Goal: Task Accomplishment & Management: Use online tool/utility

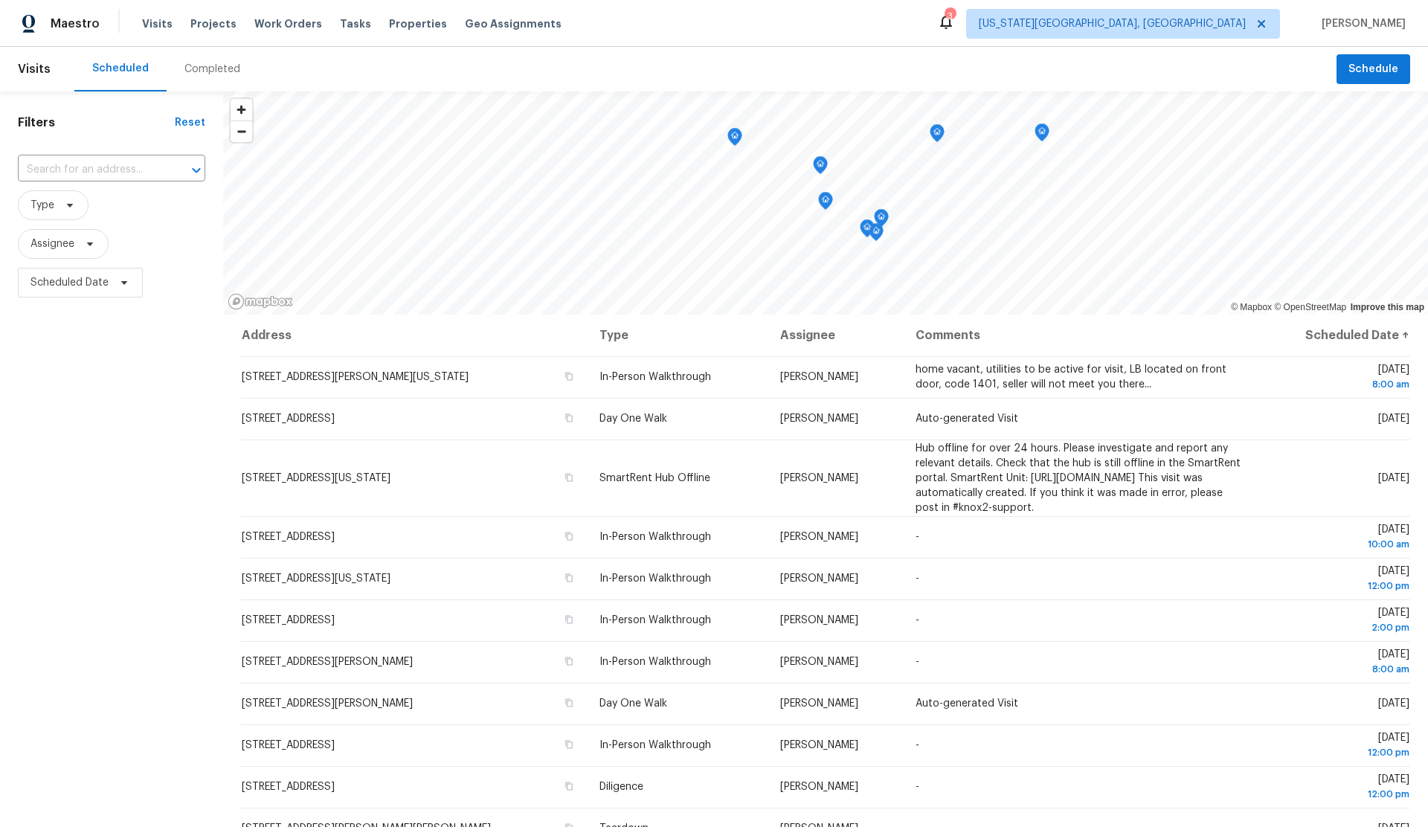
scroll to position [1, 0]
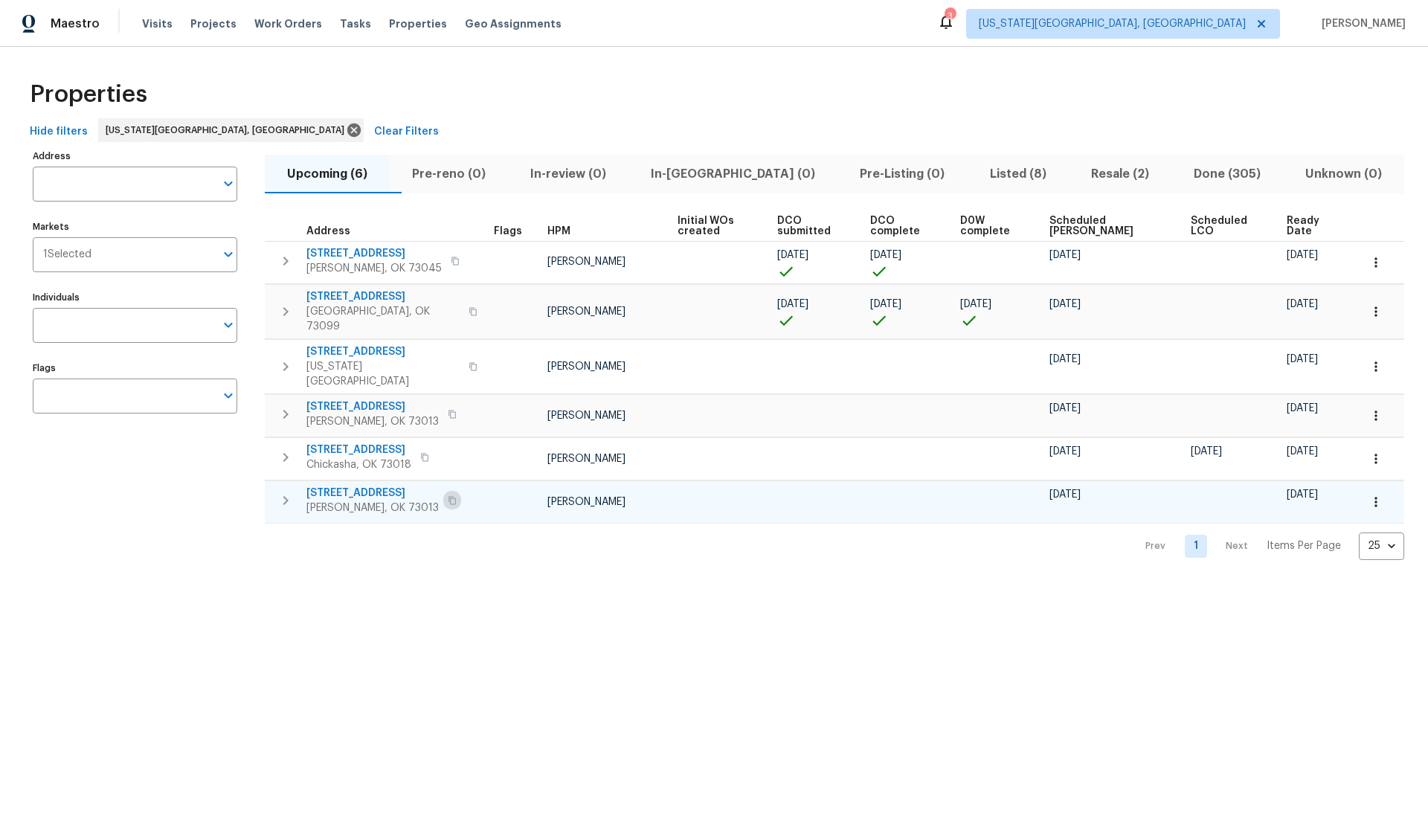
click at [448, 496] on icon "button" at bounding box center [451, 500] width 7 height 8
click at [448, 410] on icon "button" at bounding box center [451, 414] width 7 height 8
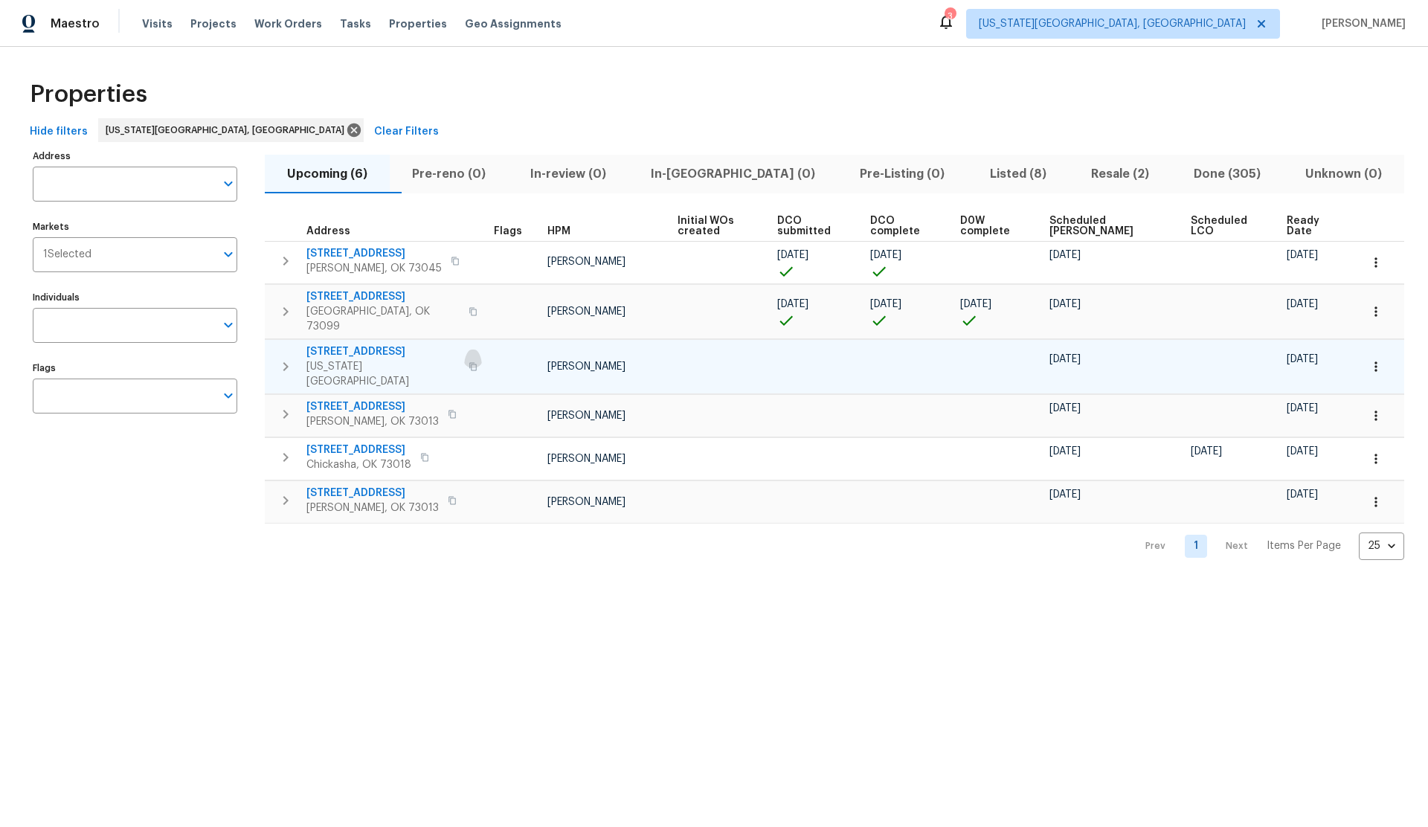
click at [469, 362] on icon "button" at bounding box center [473, 366] width 9 height 9
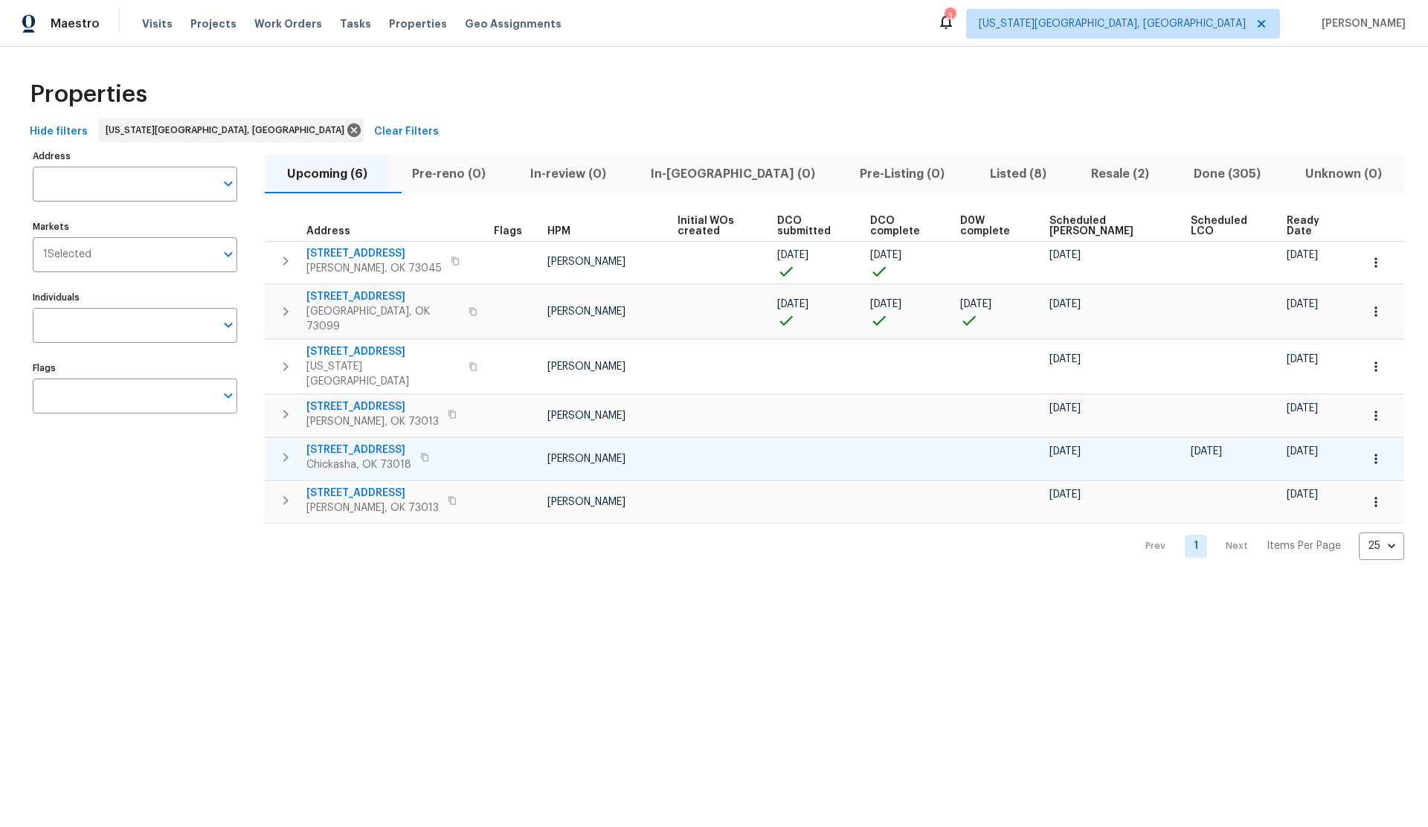
click at [423, 453] on icon "button" at bounding box center [424, 457] width 9 height 9
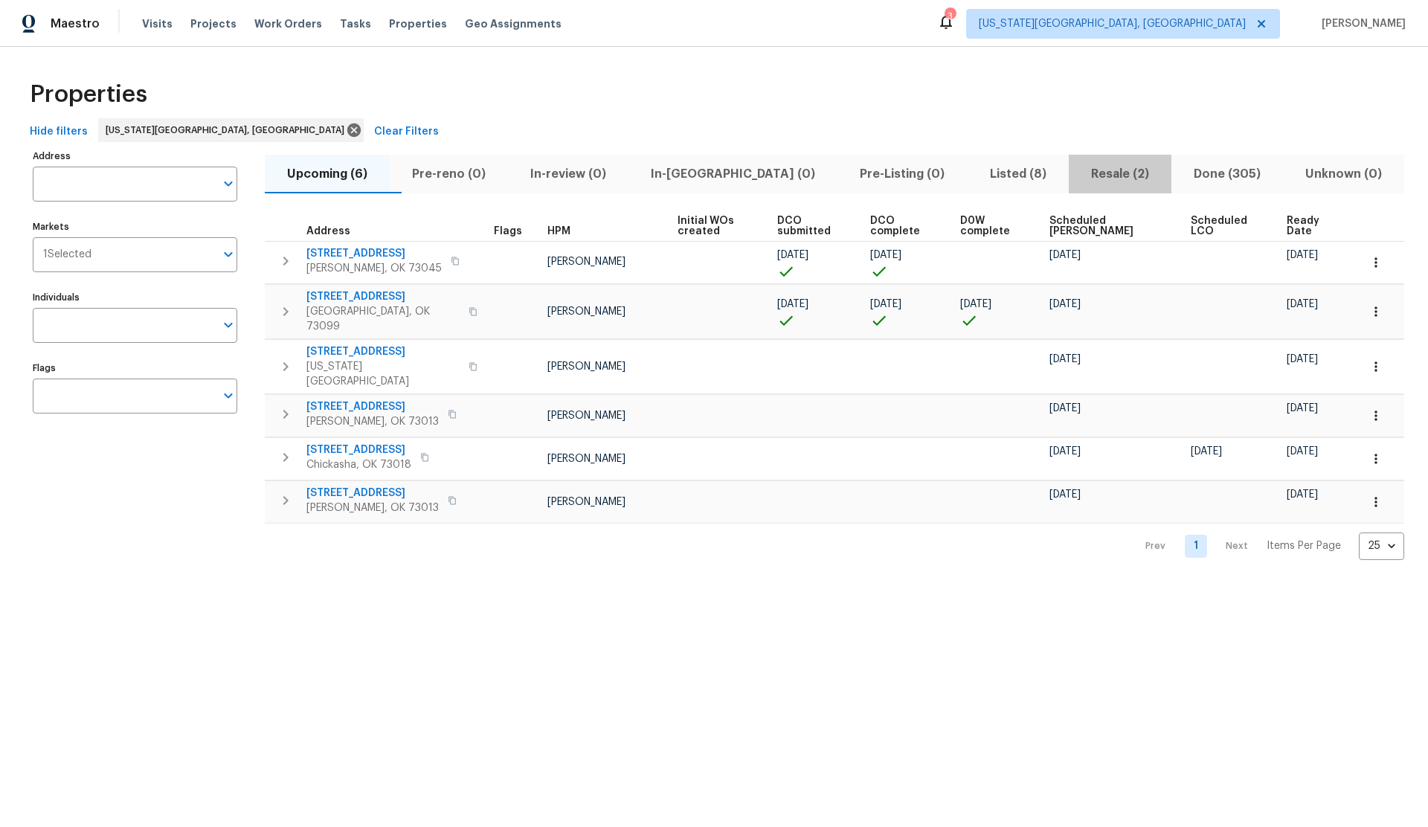
click at [1084, 174] on span "Resale (2)" at bounding box center [1120, 174] width 85 height 21
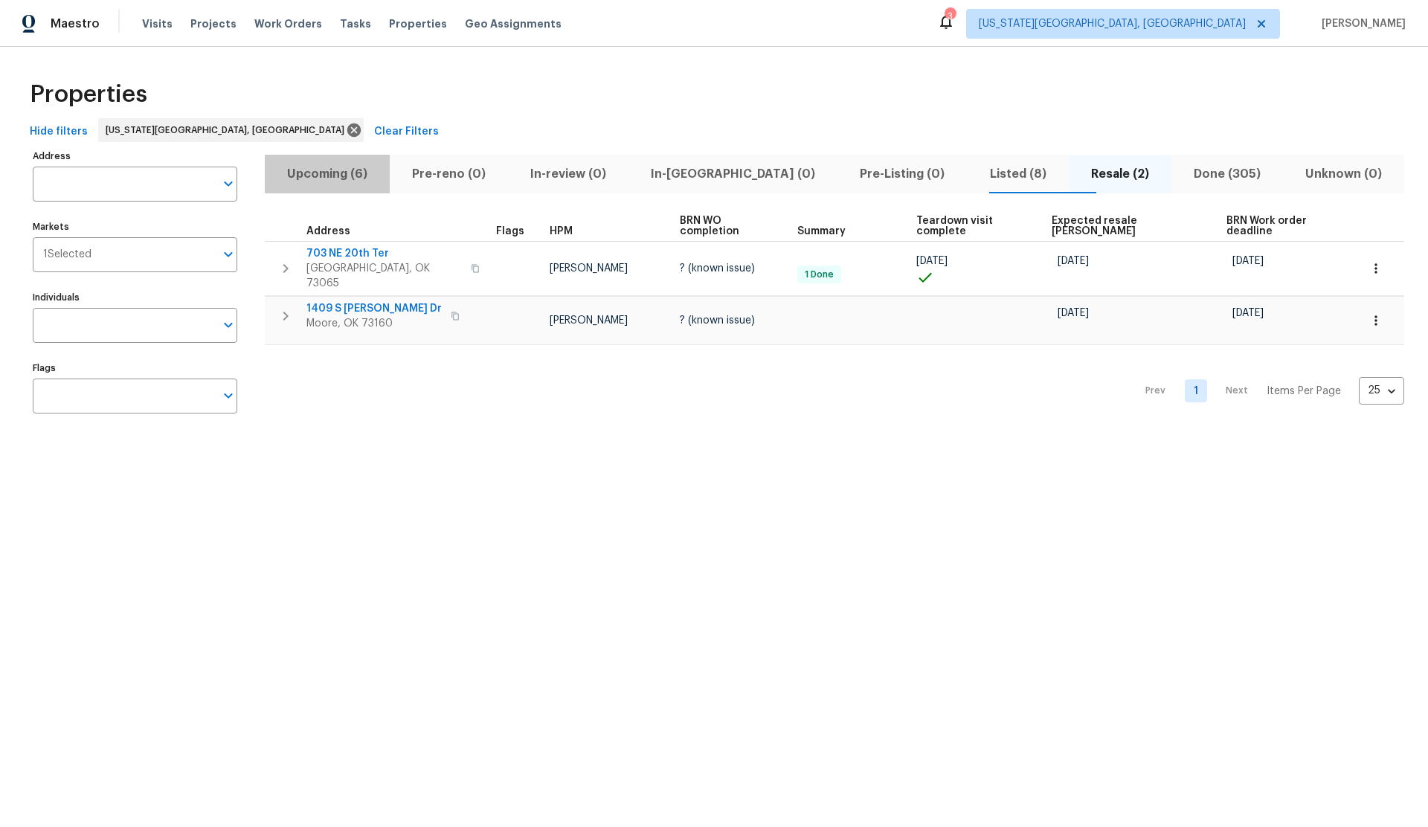
click at [323, 173] on span "Upcoming (6)" at bounding box center [327, 174] width 107 height 21
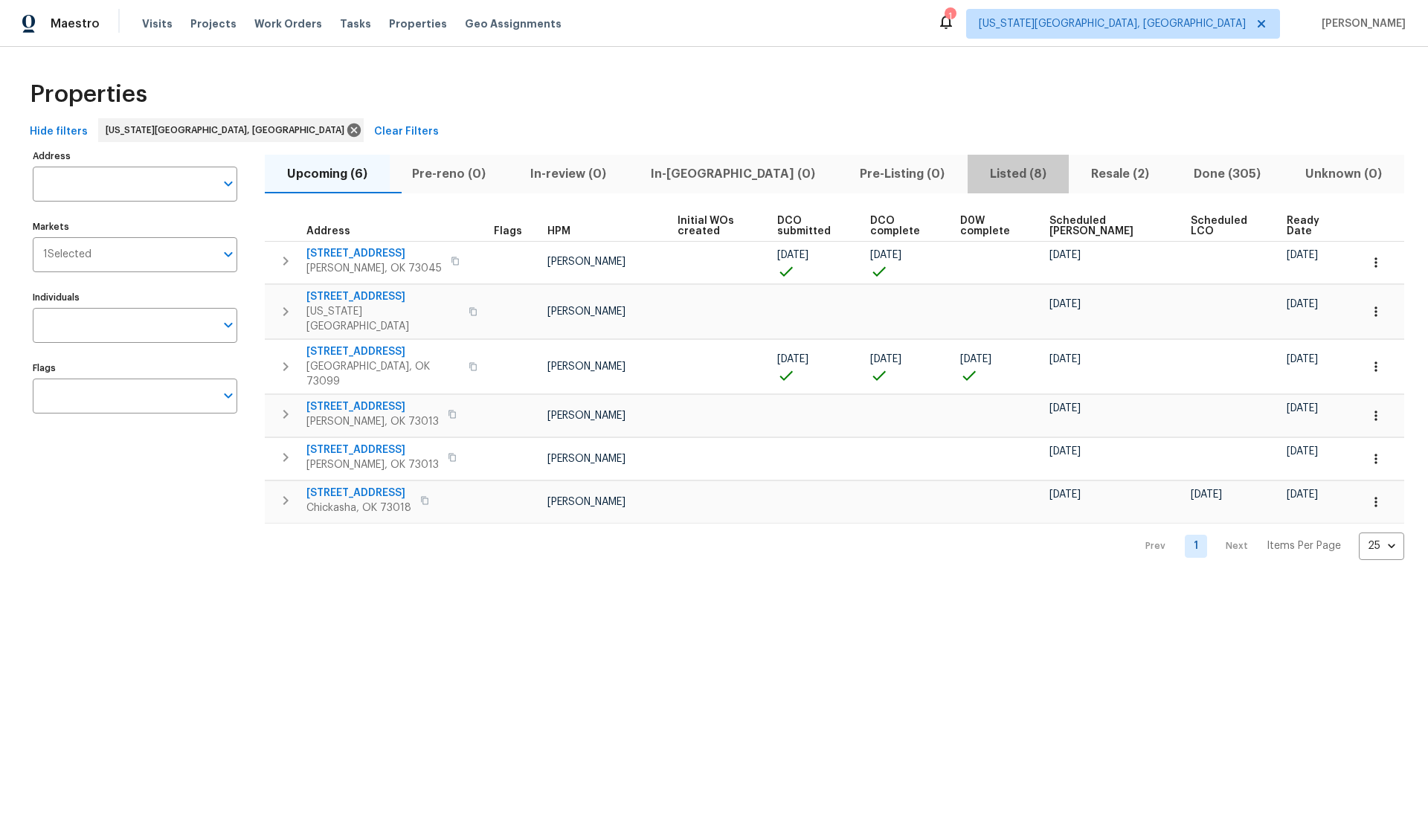
click at [977, 170] on span "Listed (8)" at bounding box center [1018, 174] width 83 height 21
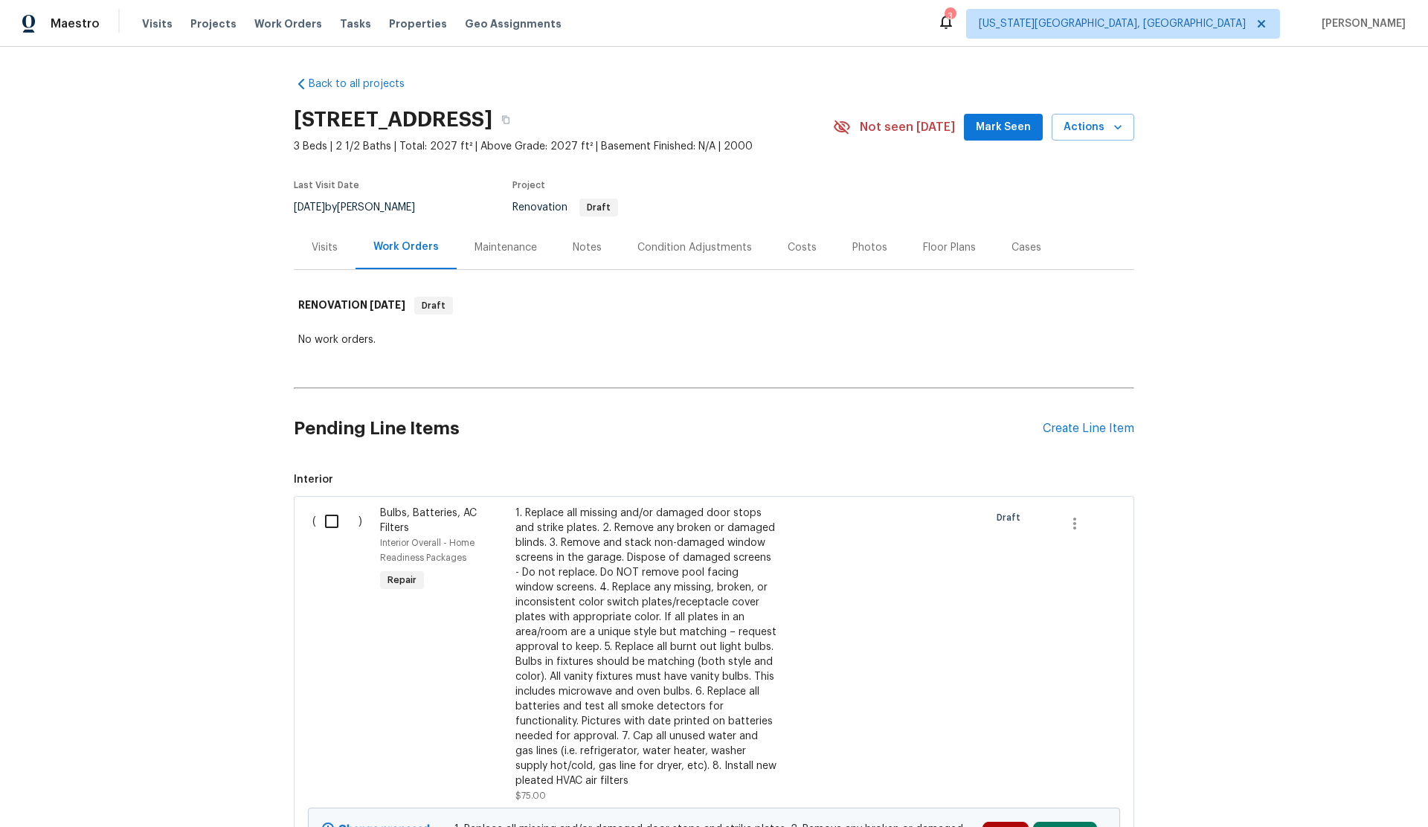
click at [955, 23] on icon at bounding box center [946, 22] width 18 height 18
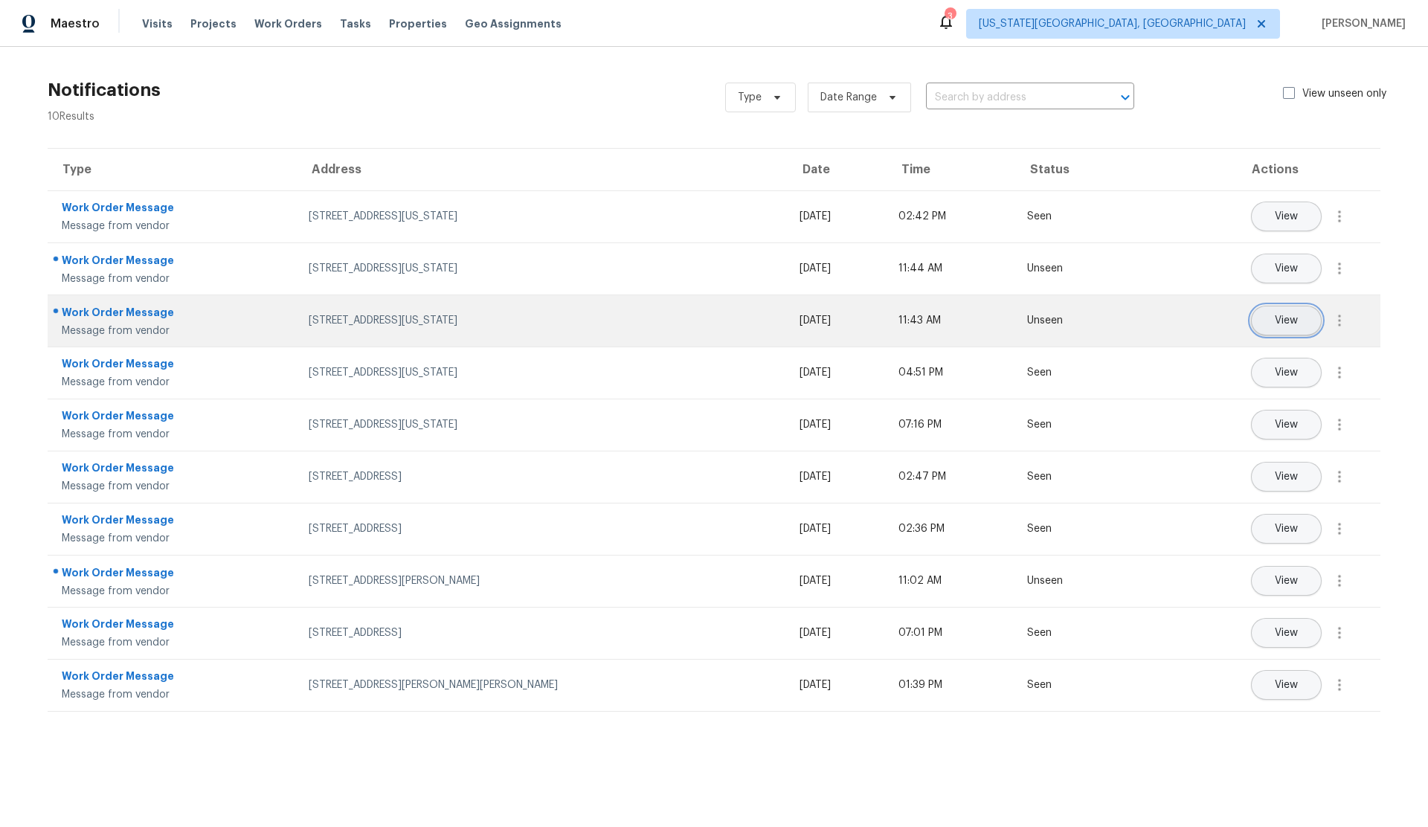
click at [1273, 324] on button "View" at bounding box center [1286, 321] width 71 height 30
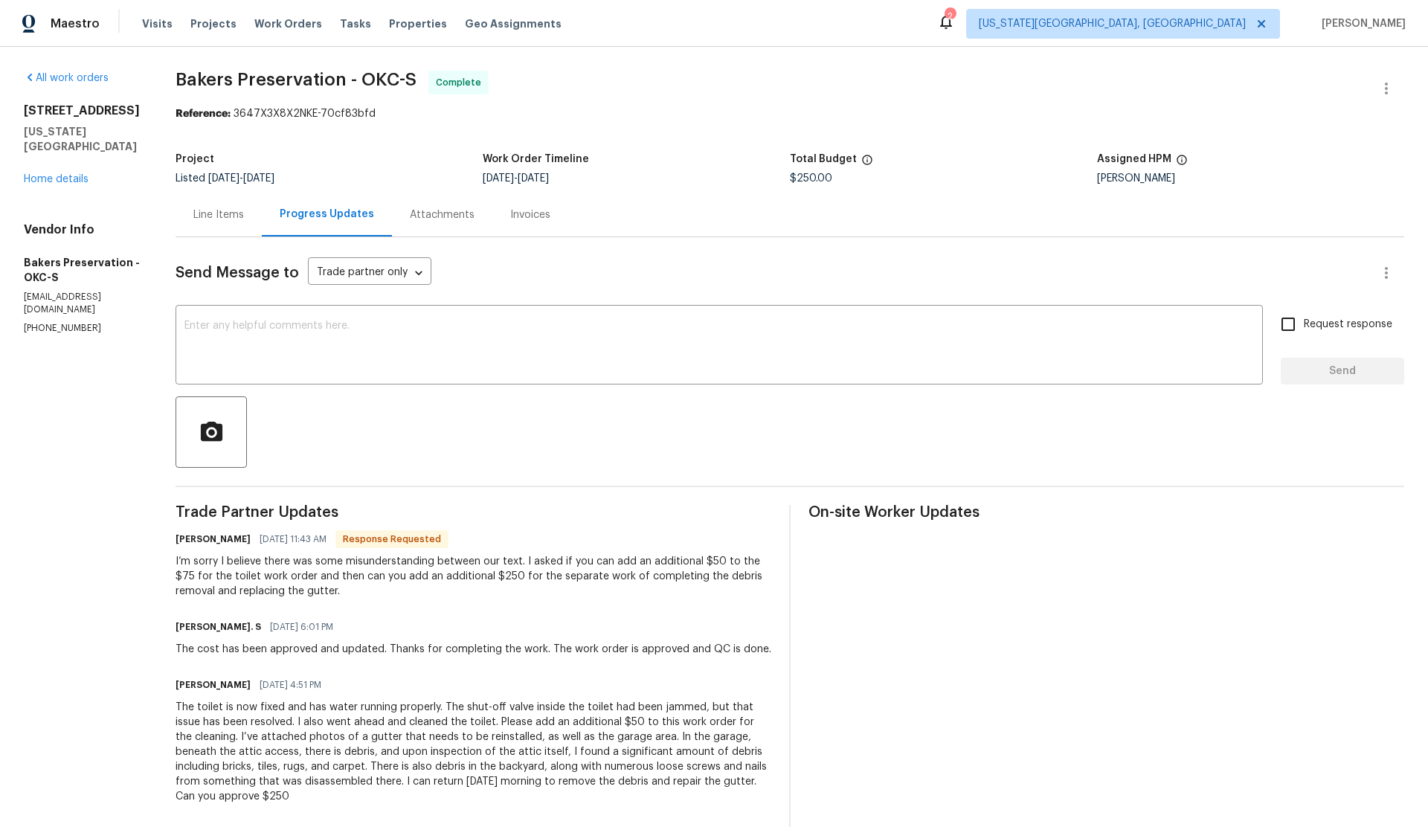
click at [955, 20] on div "2" at bounding box center [950, 16] width 10 height 15
click at [78, 75] on link "All work orders" at bounding box center [66, 78] width 85 height 10
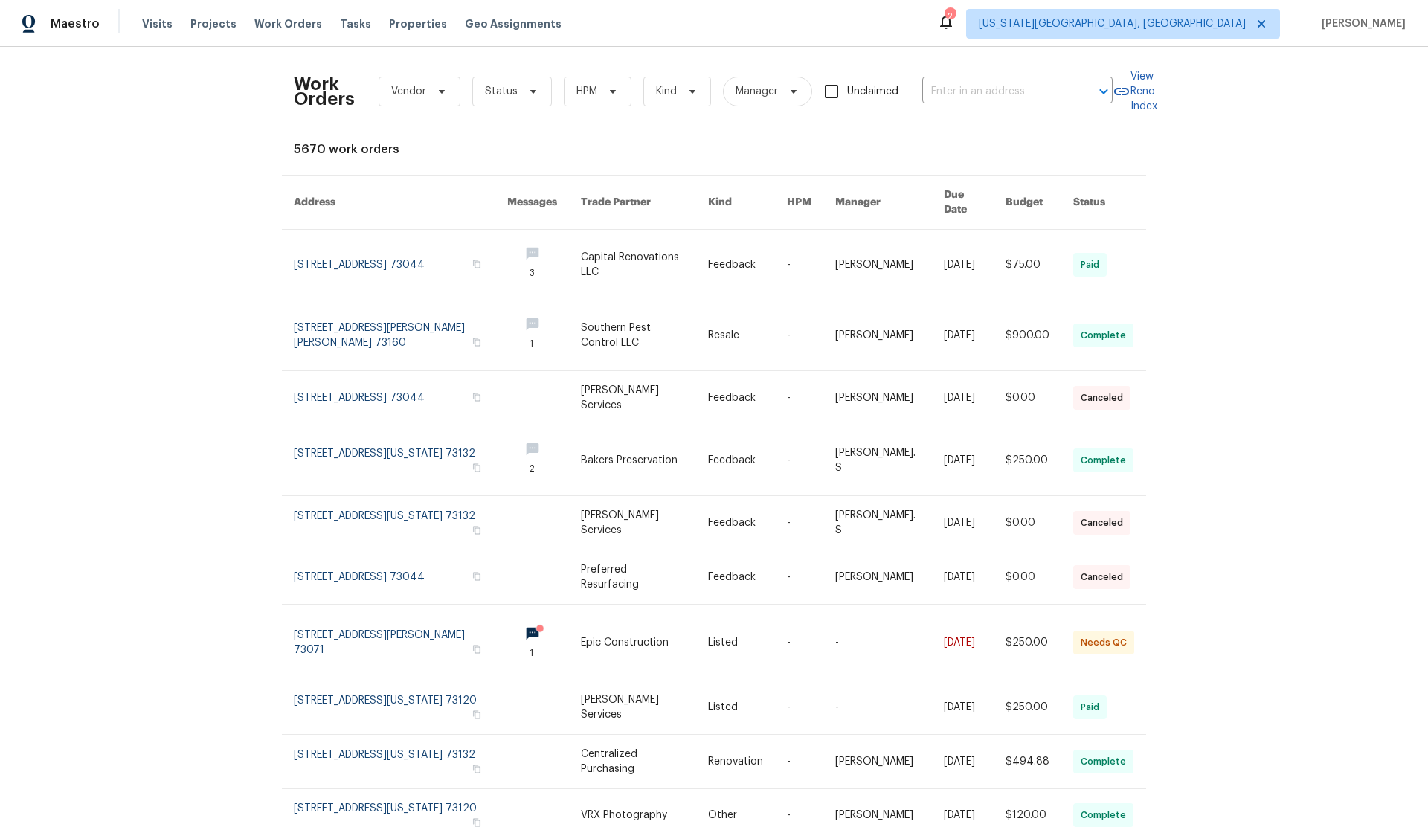
click at [955, 17] on div "2" at bounding box center [950, 16] width 10 height 15
click at [955, 20] on div "2" at bounding box center [950, 16] width 10 height 15
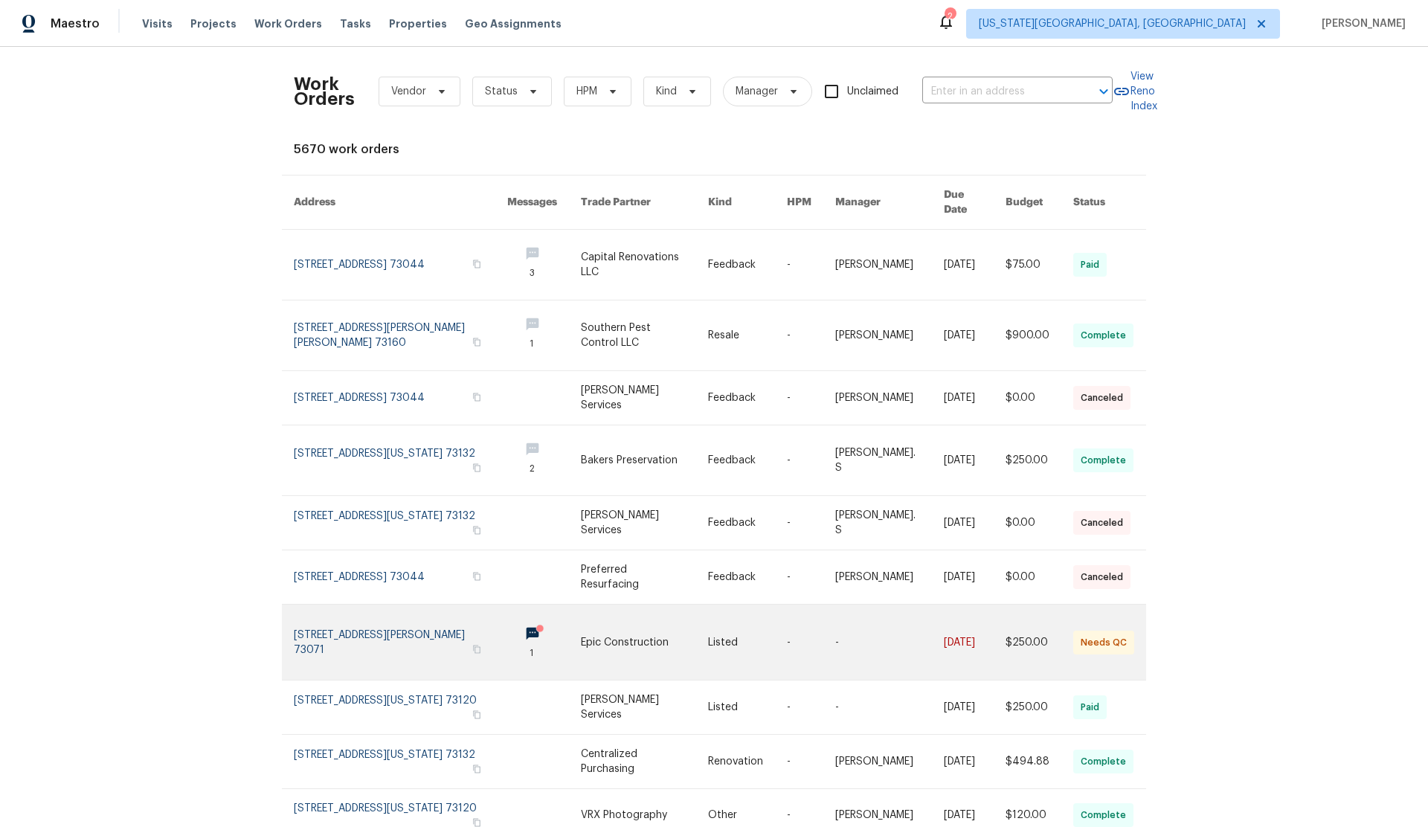
click at [356, 606] on link at bounding box center [400, 642] width 213 height 75
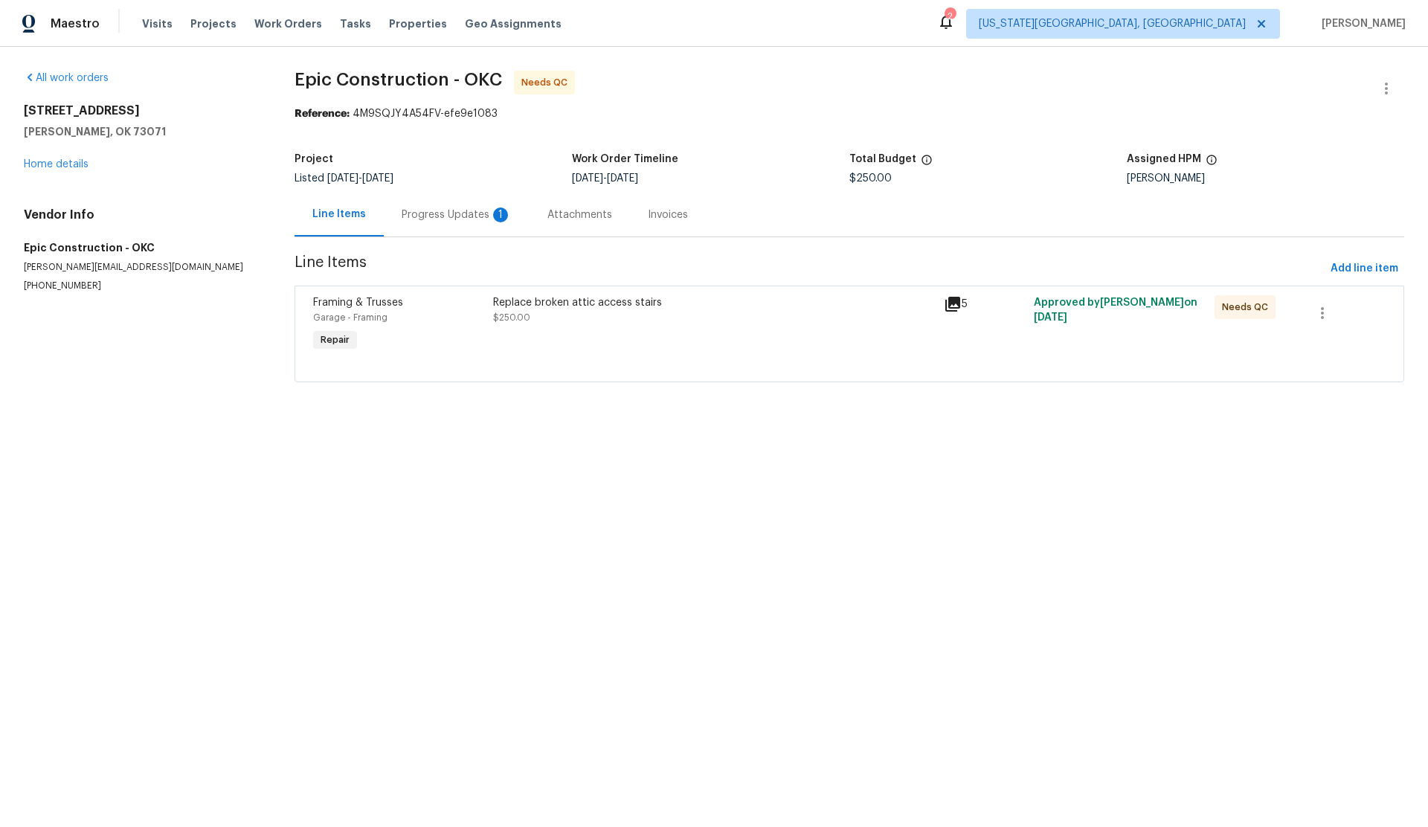
click at [411, 213] on div "Progress Updates 1" at bounding box center [457, 214] width 110 height 15
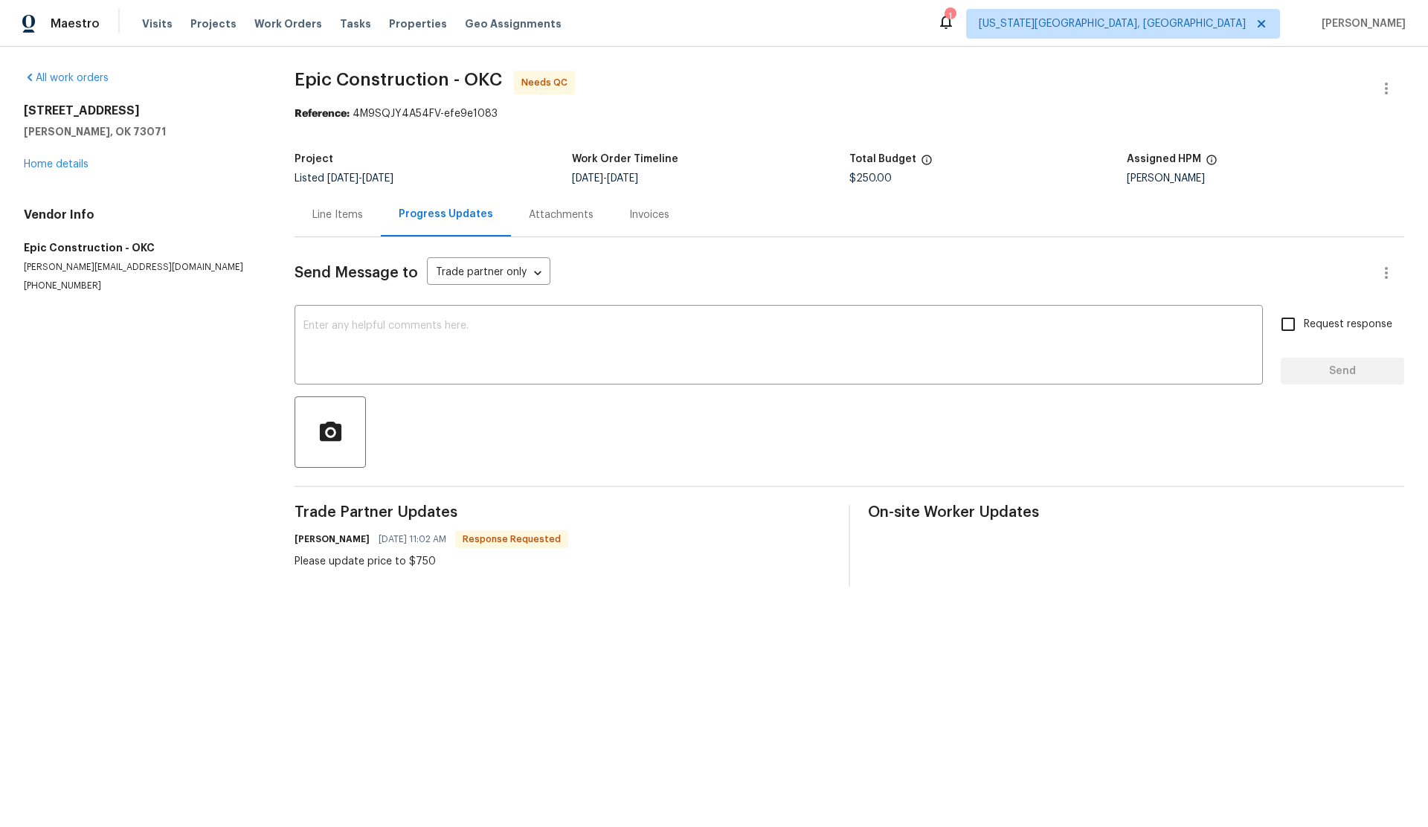
click at [334, 216] on div "Line Items" at bounding box center [337, 214] width 51 height 15
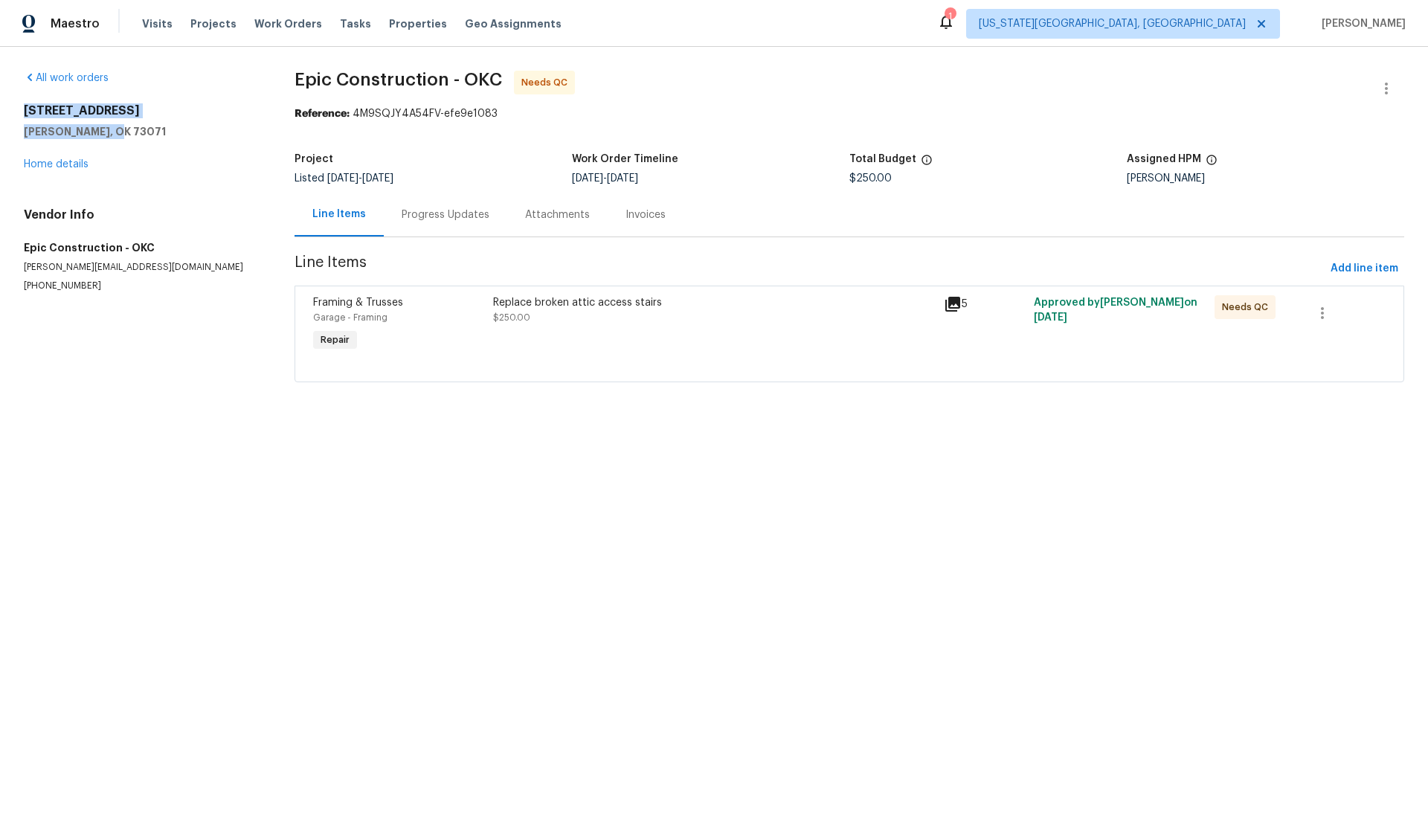
drag, startPoint x: 22, startPoint y: 109, endPoint x: 118, endPoint y: 133, distance: 98.8
click at [118, 133] on div "All work orders 2104 Wheaton Dr Norman, OK 73071 Home details Vendor Info Epic …" at bounding box center [714, 235] width 1428 height 377
copy div "2104 Wheaton Dr Norman, OK 73071"
